Goal: Task Accomplishment & Management: Manage account settings

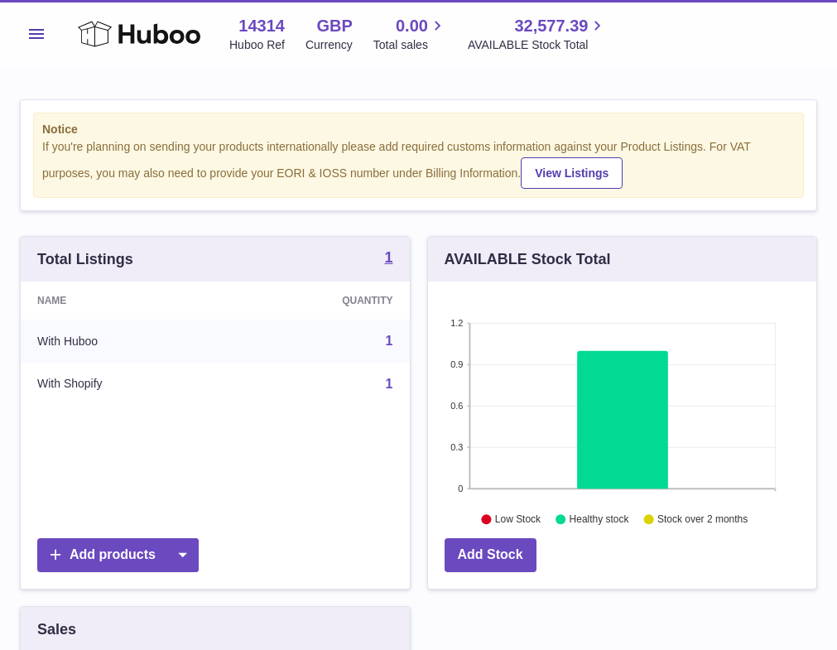
click at [46, 31] on button "Menu" at bounding box center [36, 33] width 33 height 33
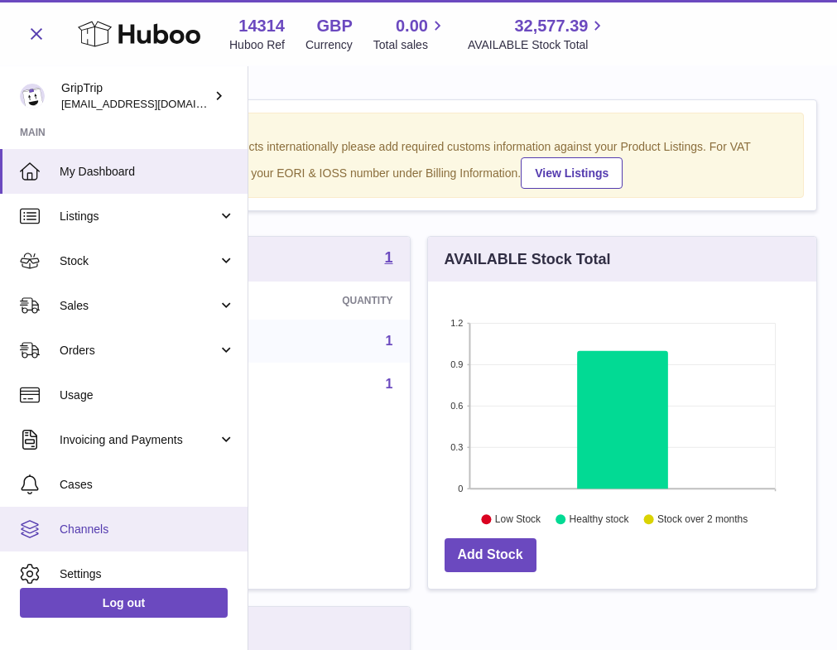
click at [93, 532] on span "Channels" at bounding box center [148, 530] width 176 height 16
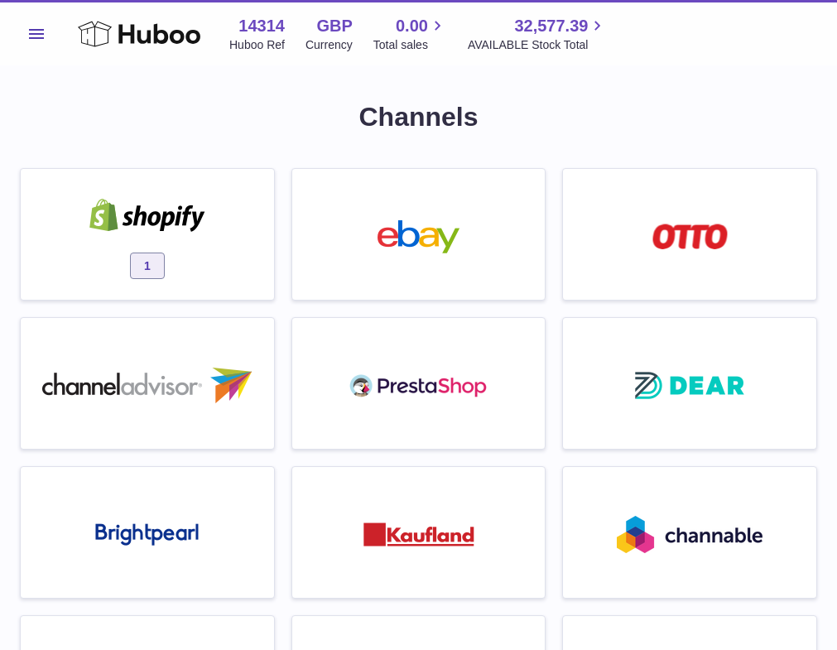
click at [188, 207] on img at bounding box center [147, 215] width 141 height 33
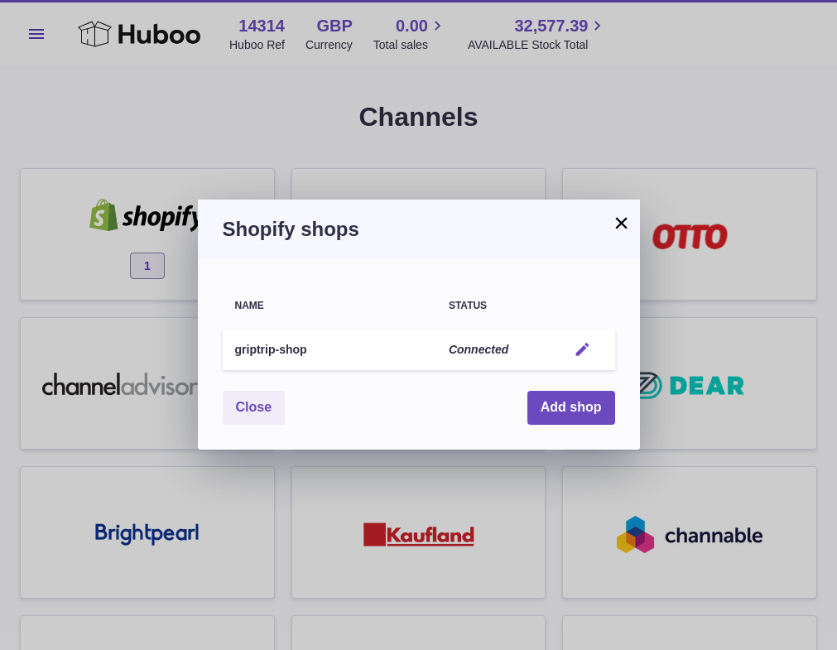
click at [584, 343] on em "button" at bounding box center [582, 349] width 17 height 17
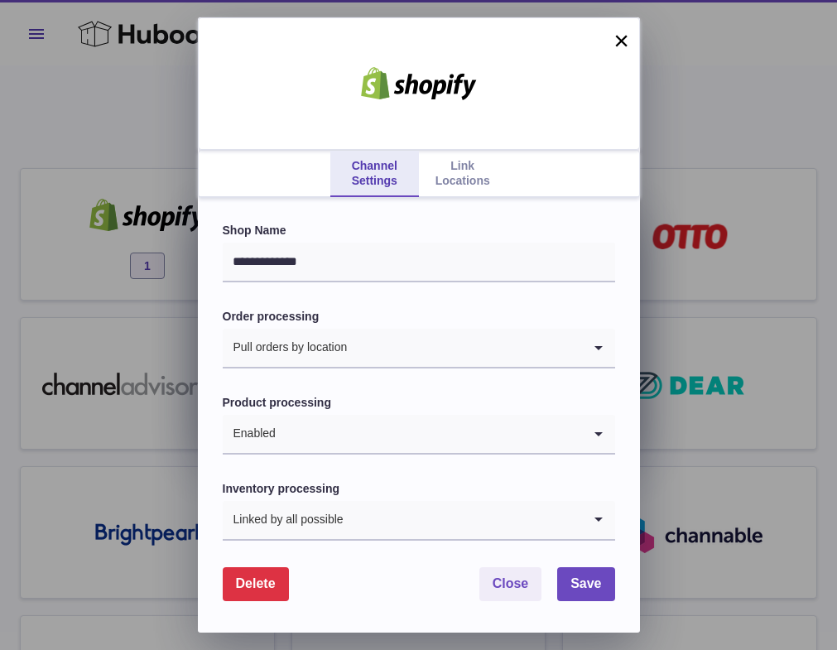
click at [486, 150] on div "Channel Settings Link Locations" at bounding box center [419, 174] width 442 height 48
click at [460, 182] on link "Link Locations" at bounding box center [463, 174] width 88 height 46
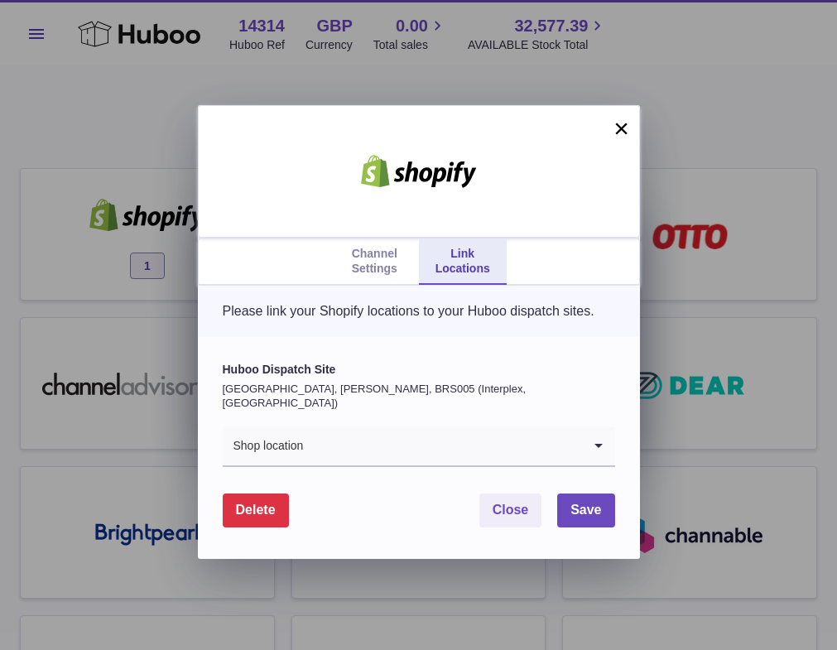
click at [622, 136] on button "×" at bounding box center [622, 128] width 20 height 20
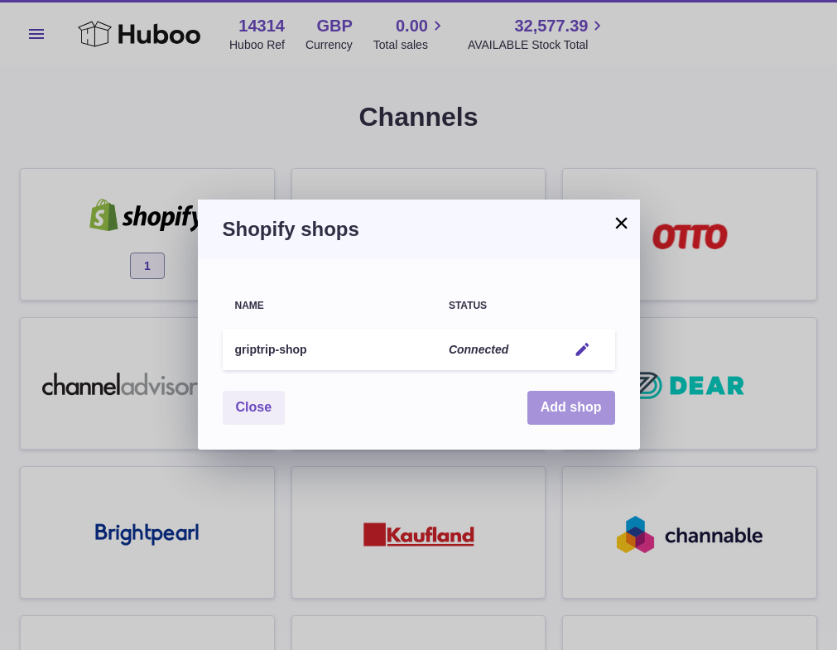
drag, startPoint x: 561, startPoint y: 413, endPoint x: 453, endPoint y: 431, distance: 110.0
click at [453, 431] on div "Name Status griptrip-shop Connected Edit You have not connected shop yet. Close…" at bounding box center [419, 354] width 442 height 190
click at [548, 296] on th "Status" at bounding box center [495, 306] width 119 height 36
click at [582, 346] on em "button" at bounding box center [582, 349] width 17 height 17
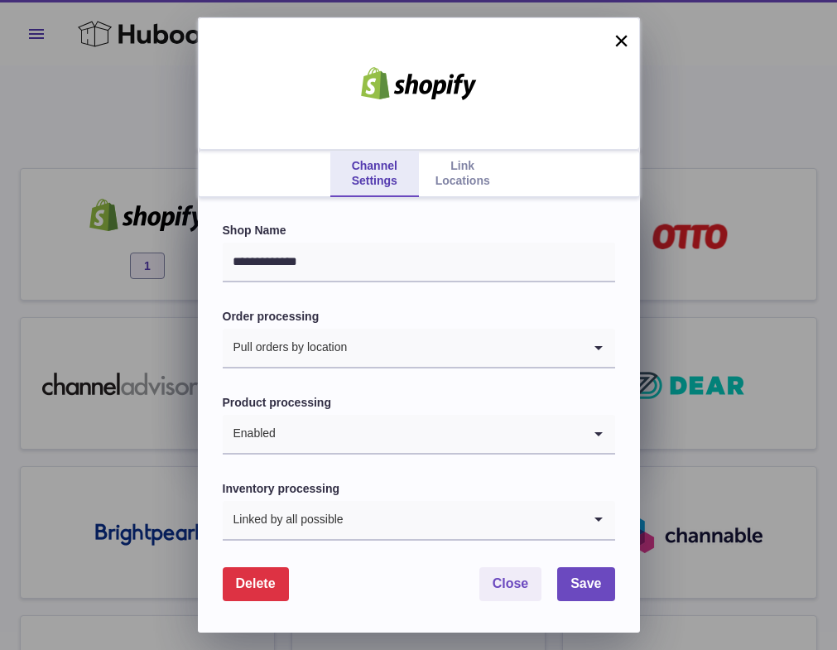
click at [464, 180] on link "Link Locations" at bounding box center [463, 174] width 88 height 46
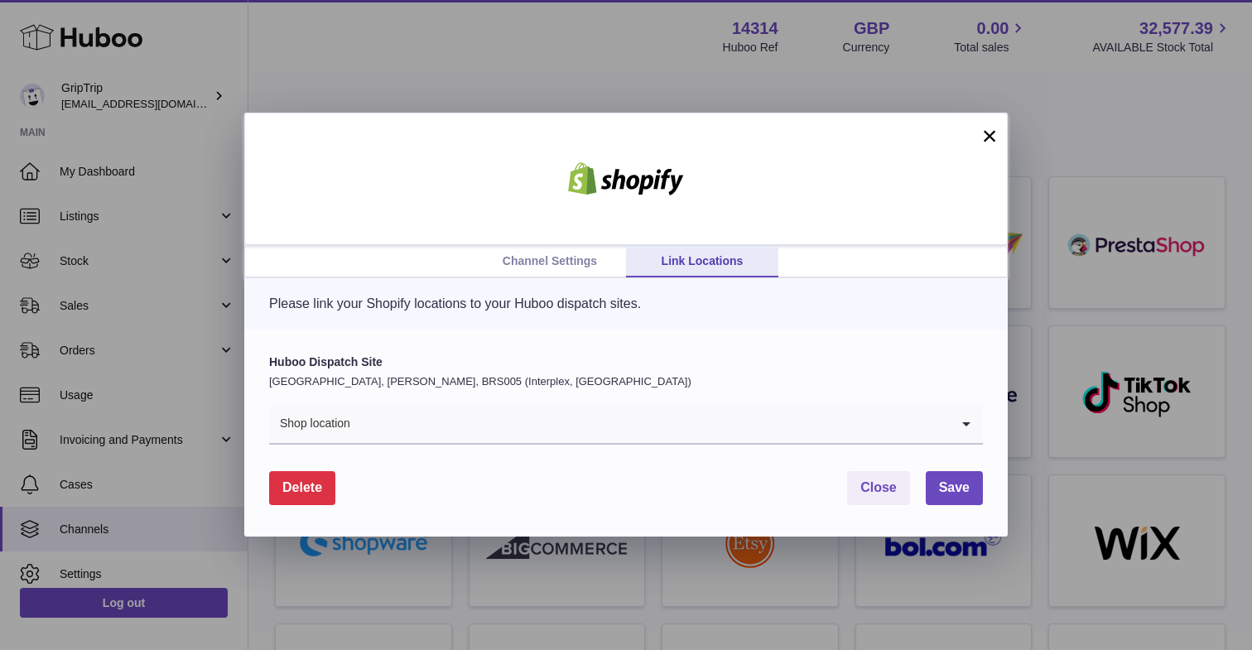
click at [587, 259] on link "Channel Settings" at bounding box center [550, 261] width 152 height 31
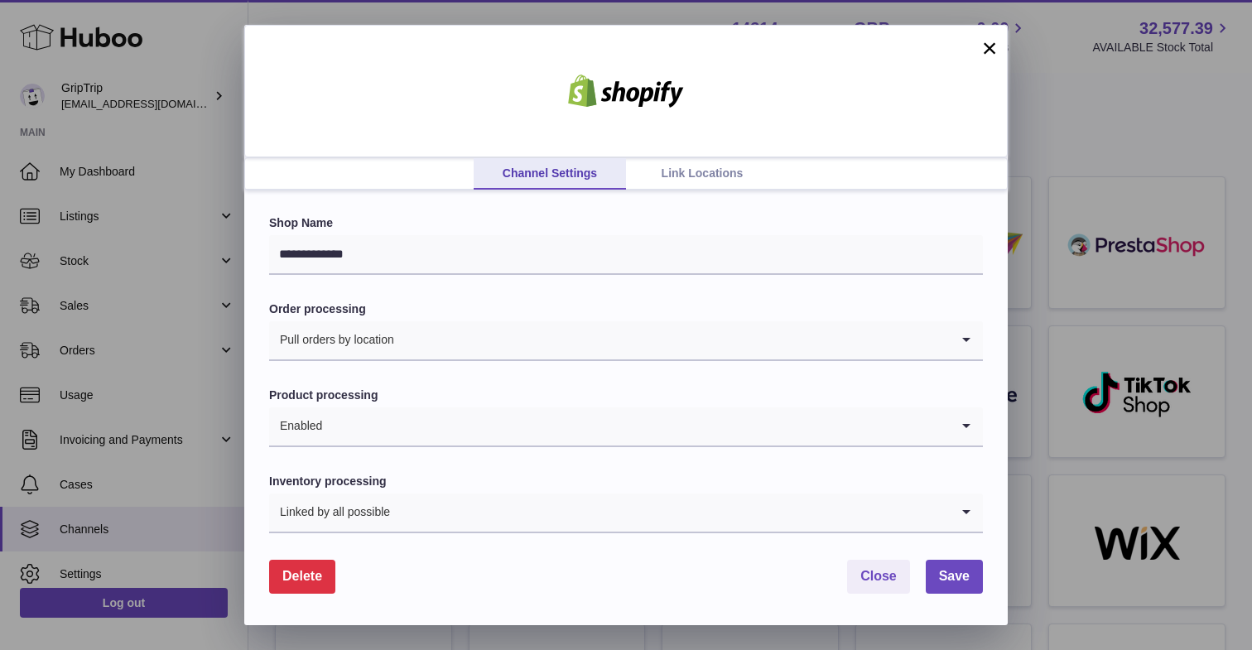
click at [728, 183] on link "Link Locations" at bounding box center [702, 173] width 152 height 31
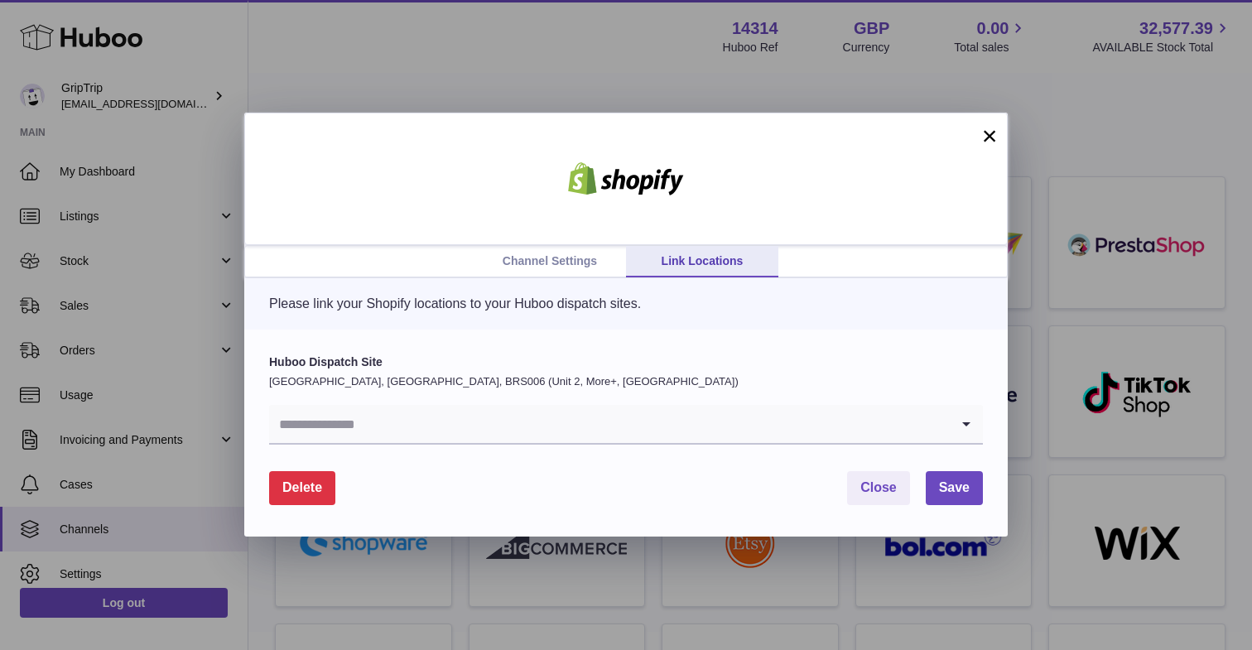
click at [430, 412] on input "Search for option" at bounding box center [609, 424] width 681 height 38
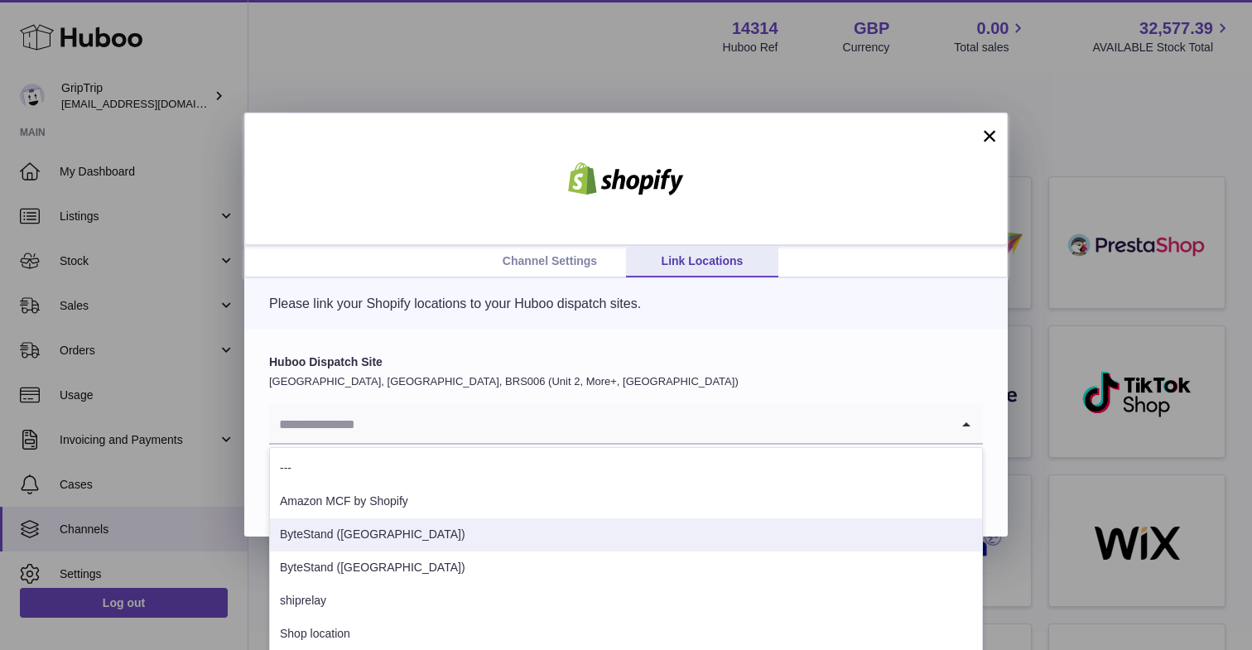
scroll to position [6, 0]
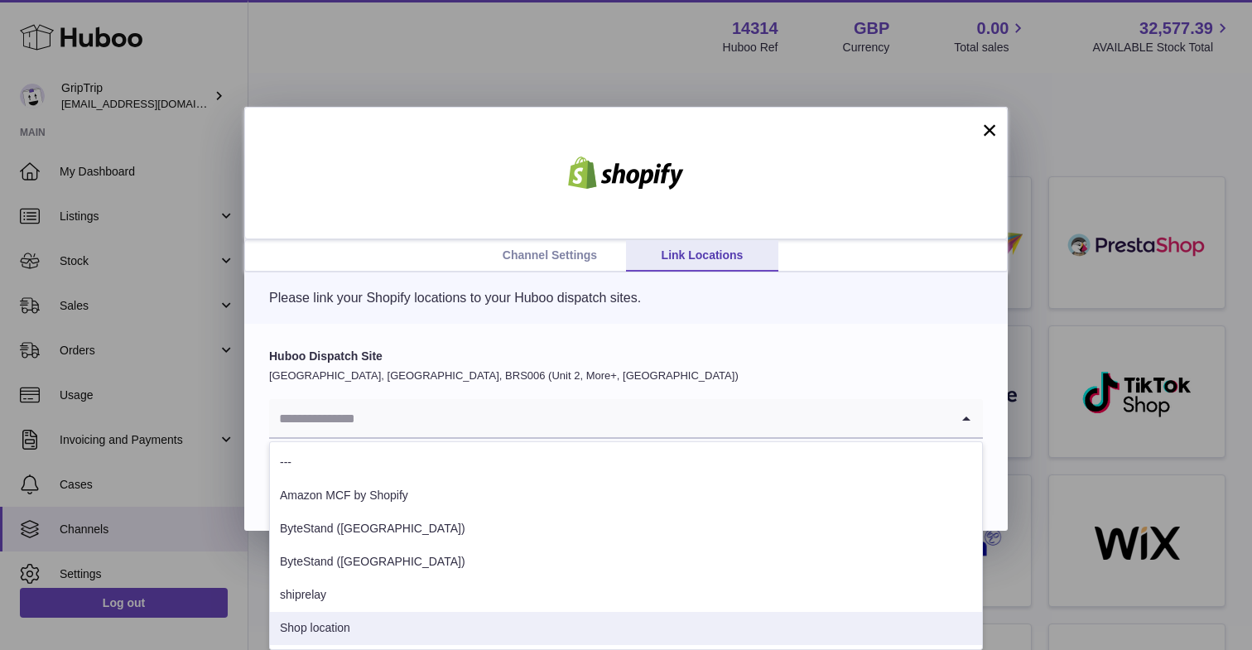
click at [332, 621] on li "Shop location" at bounding box center [626, 628] width 712 height 33
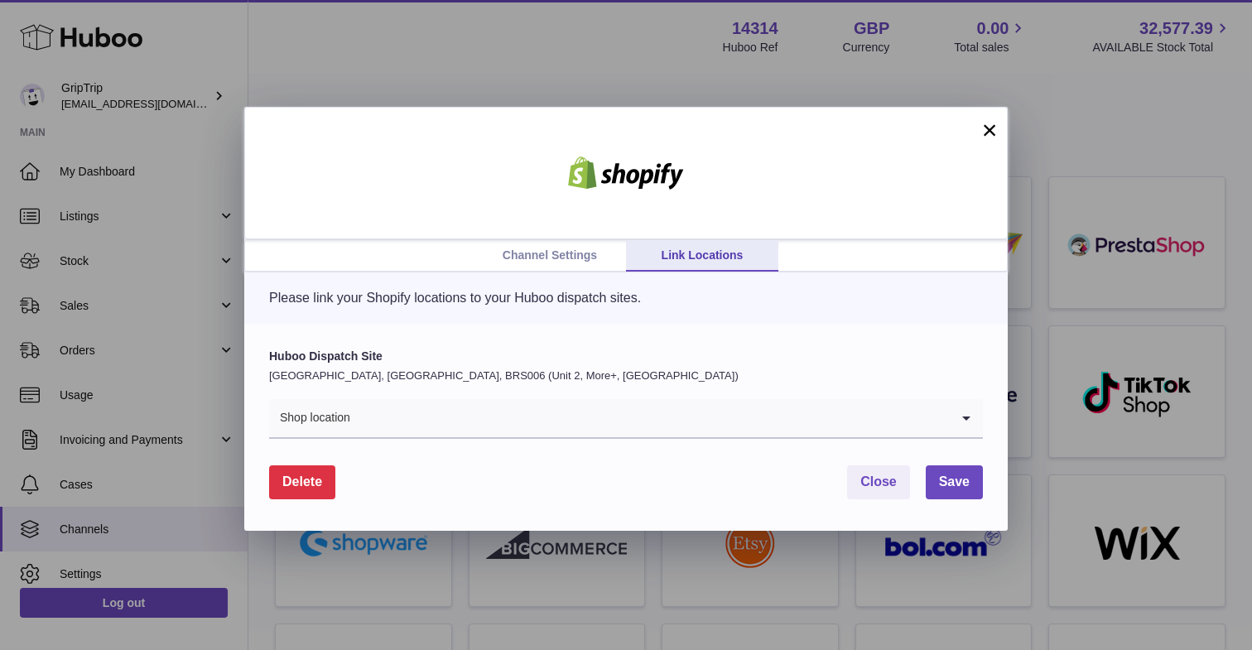
scroll to position [0, 0]
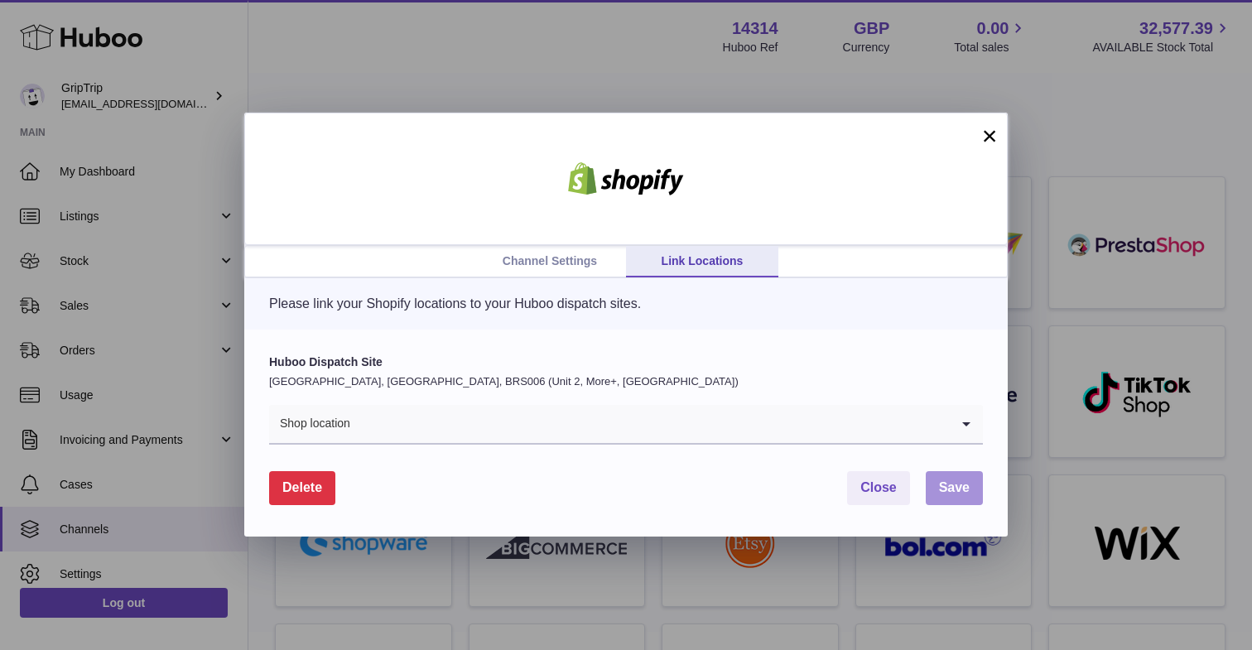
click at [836, 497] on button "Save" at bounding box center [954, 488] width 57 height 34
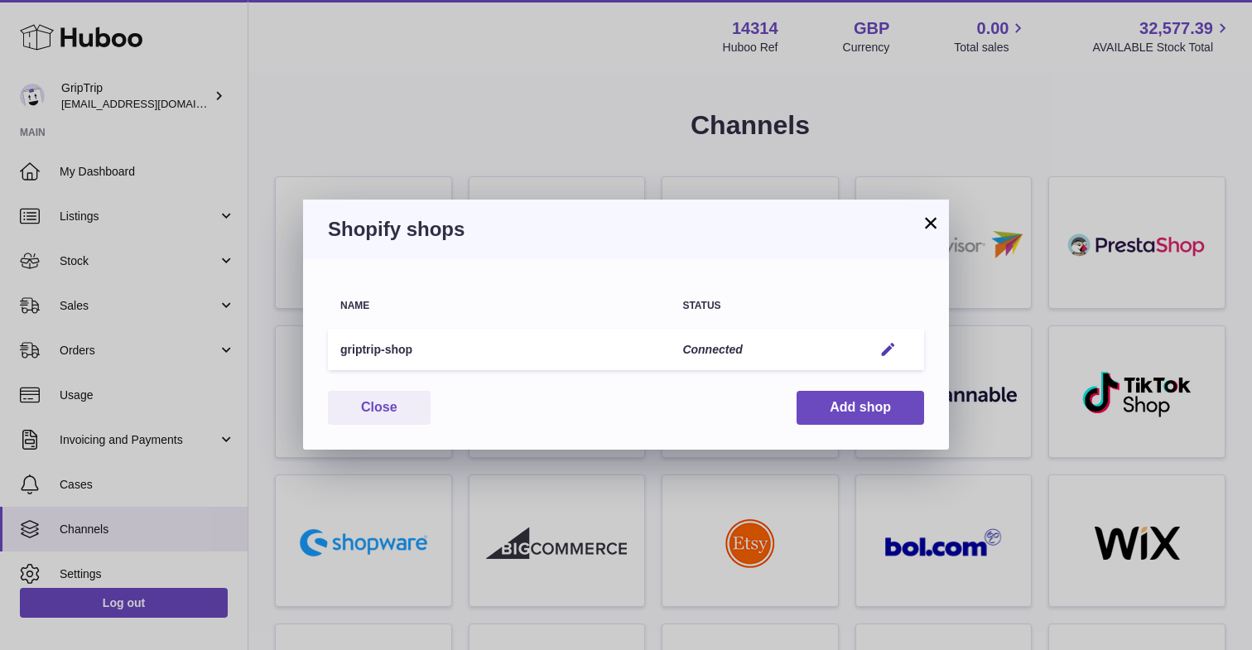
click at [836, 220] on button "×" at bounding box center [931, 223] width 20 height 20
